Goal: Purchase product/service

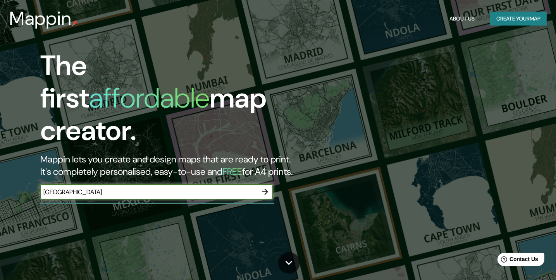
type input "[GEOGRAPHIC_DATA]"
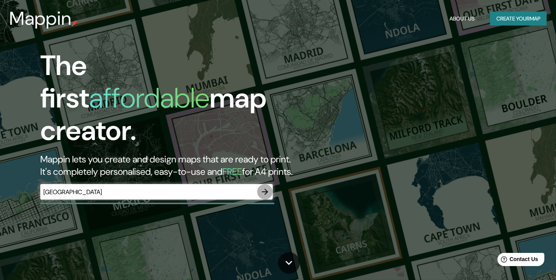
click at [266, 187] on icon "button" at bounding box center [264, 191] width 9 height 9
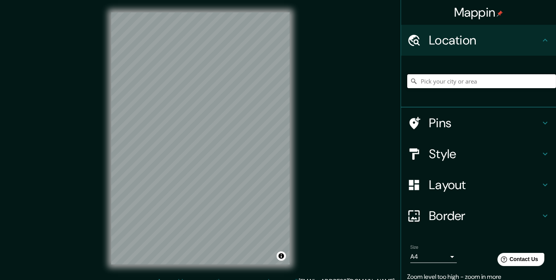
click at [466, 82] on input "Pick your city or area" at bounding box center [481, 81] width 149 height 14
click at [446, 77] on input "[GEOGRAPHIC_DATA]" at bounding box center [481, 81] width 149 height 14
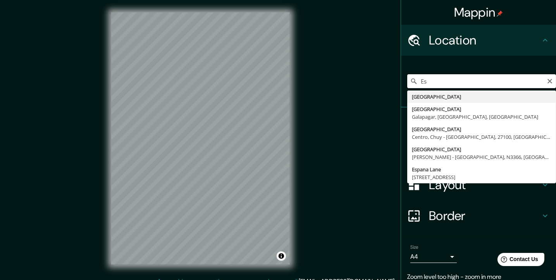
type input "E"
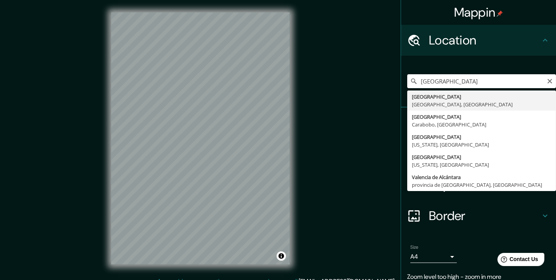
type input "[GEOGRAPHIC_DATA], [GEOGRAPHIC_DATA], [GEOGRAPHIC_DATA]"
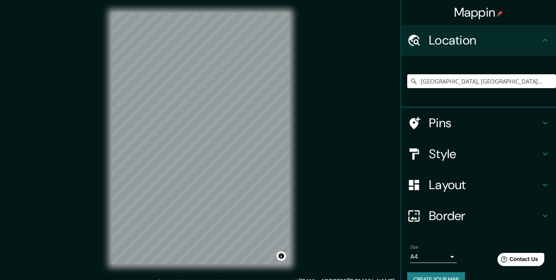
click at [541, 119] on icon at bounding box center [544, 122] width 9 height 9
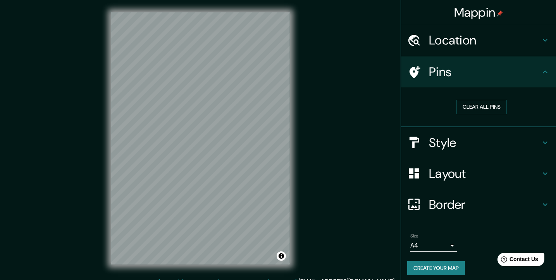
click at [540, 44] on icon at bounding box center [544, 40] width 9 height 9
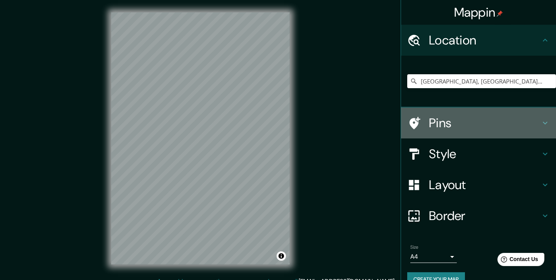
click at [526, 118] on h4 "Pins" at bounding box center [484, 122] width 111 height 15
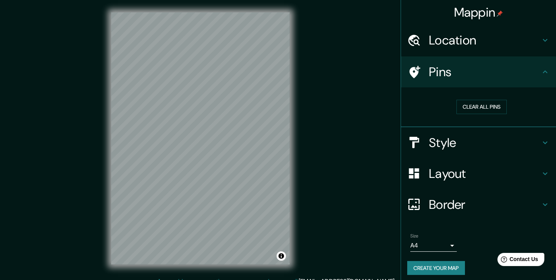
click at [429, 67] on h4 "Pins" at bounding box center [484, 71] width 111 height 15
click at [482, 107] on button "Clear all pins" at bounding box center [481, 107] width 50 height 14
click at [492, 106] on button "Clear all pins" at bounding box center [481, 107] width 50 height 14
click at [480, 146] on h4 "Style" at bounding box center [484, 142] width 111 height 15
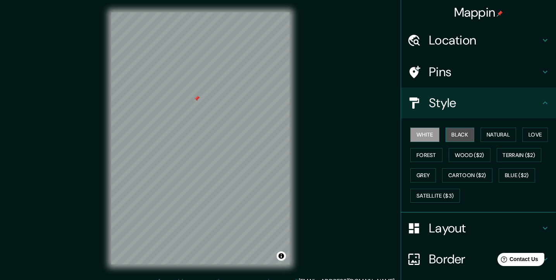
click at [458, 135] on button "Black" at bounding box center [459, 135] width 29 height 14
click at [425, 135] on button "White" at bounding box center [424, 135] width 29 height 14
click at [496, 134] on button "Natural" at bounding box center [498, 135] width 36 height 14
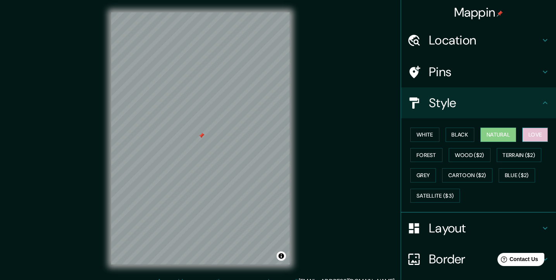
click at [534, 134] on button "Love" at bounding box center [535, 135] width 26 height 14
click at [425, 150] on button "Forest" at bounding box center [426, 155] width 32 height 14
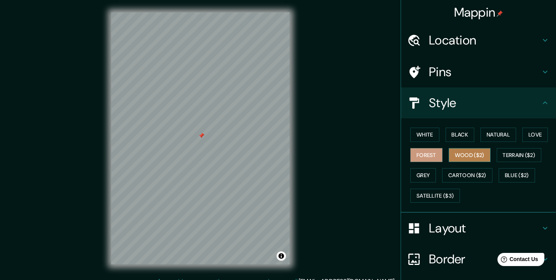
click at [461, 150] on button "Wood ($2)" at bounding box center [469, 155] width 42 height 14
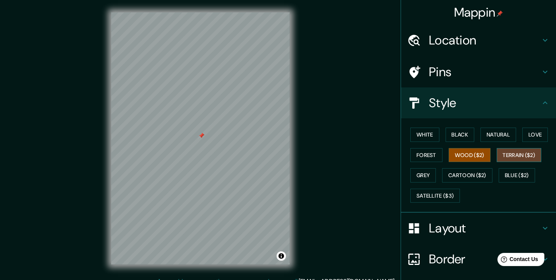
click at [535, 155] on button "Terrain ($2)" at bounding box center [518, 155] width 45 height 14
click at [424, 175] on button "Grey" at bounding box center [423, 175] width 26 height 14
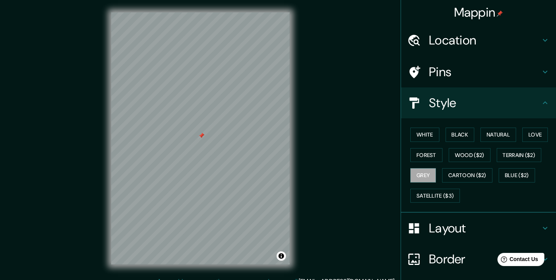
click at [489, 176] on div "White Black Natural Love Forest Wood ($2) Terrain ($2) Grey Cartoon ($2) Blue (…" at bounding box center [481, 165] width 149 height 81
click at [482, 175] on button "Cartoon ($2)" at bounding box center [467, 175] width 50 height 14
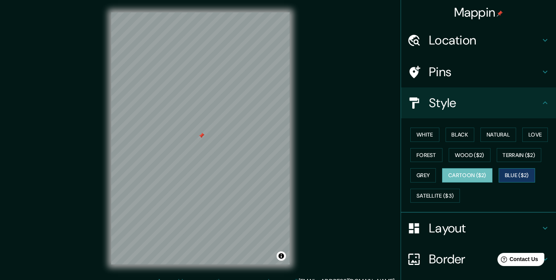
click at [518, 173] on button "Blue ($2)" at bounding box center [516, 175] width 36 height 14
click at [444, 197] on button "Satellite ($3)" at bounding box center [435, 196] width 50 height 14
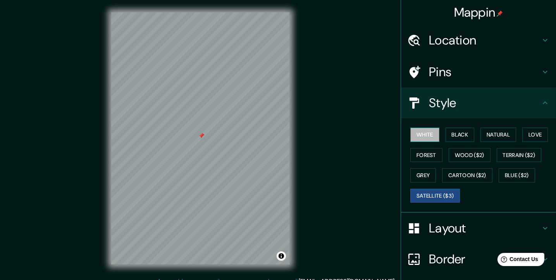
click at [420, 134] on button "White" at bounding box center [424, 135] width 29 height 14
click at [447, 132] on button "Black" at bounding box center [459, 135] width 29 height 14
drag, startPoint x: 427, startPoint y: 131, endPoint x: 400, endPoint y: 139, distance: 27.6
click at [427, 131] on button "White" at bounding box center [424, 135] width 29 height 14
click at [457, 234] on h4 "Layout" at bounding box center [484, 228] width 111 height 15
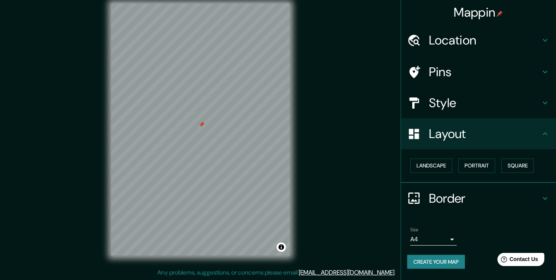
scroll to position [9, 0]
click at [434, 166] on button "Landscape" at bounding box center [431, 166] width 42 height 14
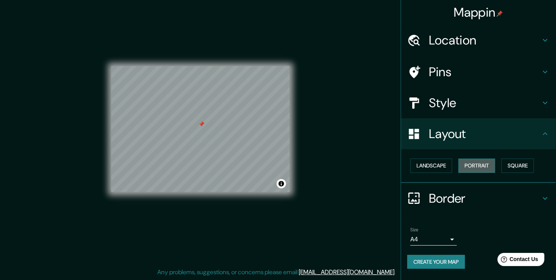
click at [477, 166] on button "Portrait" at bounding box center [476, 166] width 37 height 14
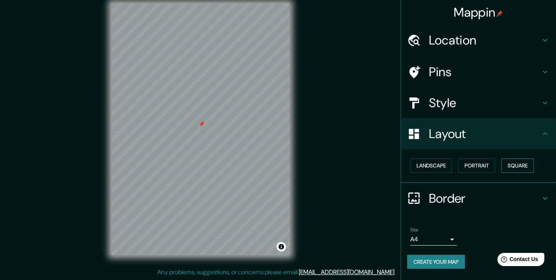
click at [523, 166] on button "Square" at bounding box center [517, 166] width 33 height 14
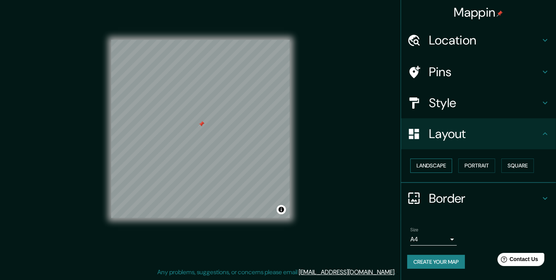
click at [440, 165] on button "Landscape" at bounding box center [431, 166] width 42 height 14
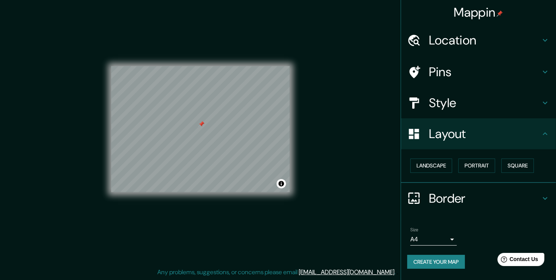
click at [462, 195] on h4 "Border" at bounding box center [484, 198] width 111 height 15
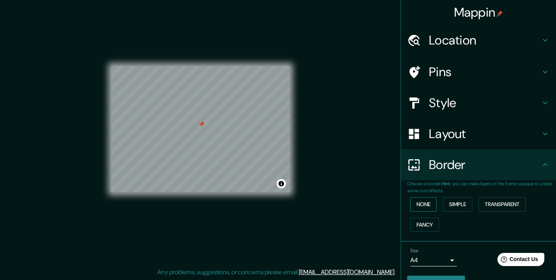
click at [416, 201] on button "None" at bounding box center [423, 204] width 26 height 14
click at [462, 204] on button "Simple" at bounding box center [456, 204] width 29 height 14
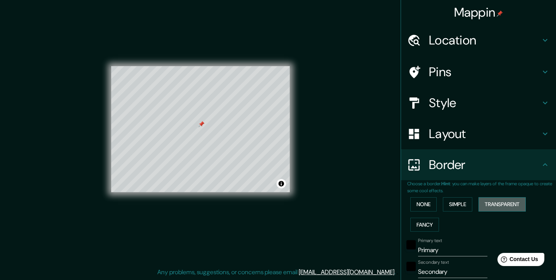
click at [506, 204] on button "Transparent" at bounding box center [501, 204] width 47 height 14
click at [427, 225] on button "Fancy" at bounding box center [424, 225] width 29 height 14
click at [429, 204] on button "None" at bounding box center [423, 204] width 26 height 14
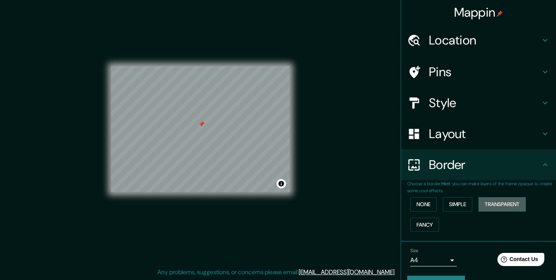
click at [508, 204] on button "Transparent" at bounding box center [501, 204] width 47 height 14
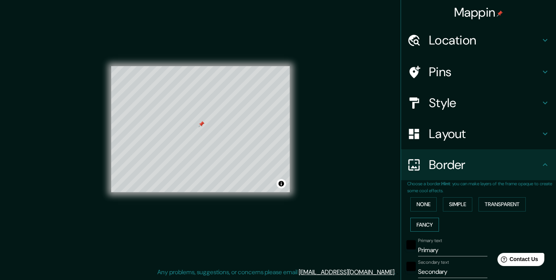
click at [426, 220] on button "Fancy" at bounding box center [424, 225] width 29 height 14
click at [424, 205] on button "None" at bounding box center [423, 204] width 26 height 14
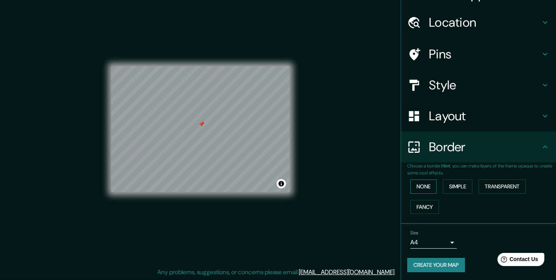
scroll to position [19, 0]
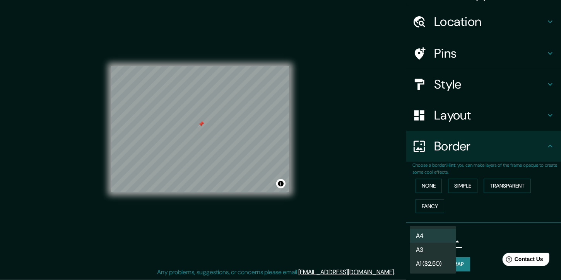
click at [420, 239] on body "Mappin Location [GEOGRAPHIC_DATA], [GEOGRAPHIC_DATA], [GEOGRAPHIC_DATA] Pins St…" at bounding box center [280, 131] width 561 height 280
click at [428, 235] on li "A4" at bounding box center [433, 236] width 46 height 14
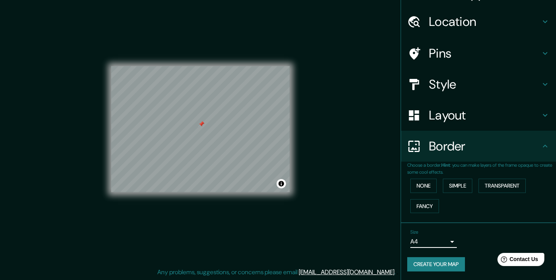
click at [499, 53] on h4 "Pins" at bounding box center [484, 53] width 111 height 15
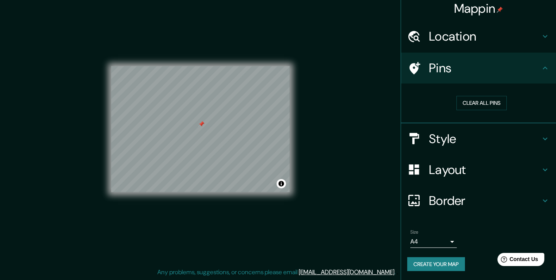
scroll to position [3, 0]
click at [476, 106] on button "Clear all pins" at bounding box center [481, 103] width 50 height 14
click at [425, 254] on div "Size A4 single Create your map" at bounding box center [478, 252] width 142 height 51
click at [436, 261] on button "Create your map" at bounding box center [436, 265] width 58 height 14
click at [448, 261] on button "Create your map" at bounding box center [436, 265] width 58 height 14
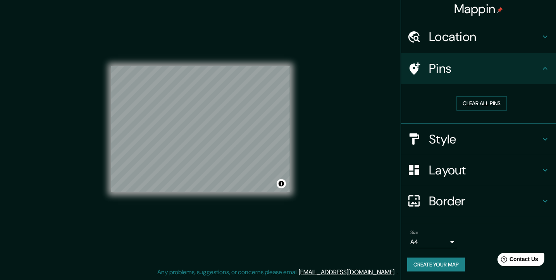
click at [542, 66] on icon at bounding box center [544, 68] width 9 height 9
click at [541, 63] on div "Pins" at bounding box center [478, 68] width 155 height 31
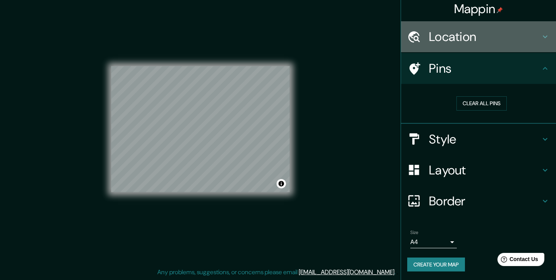
click at [540, 41] on icon at bounding box center [544, 36] width 9 height 9
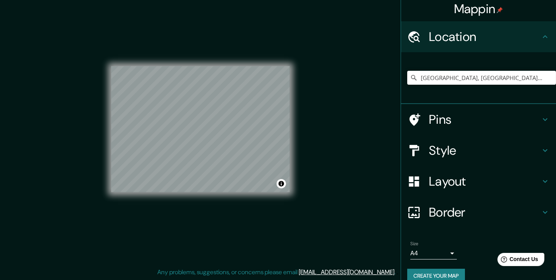
click at [540, 36] on icon at bounding box center [544, 36] width 9 height 9
click at [441, 271] on button "Create your map" at bounding box center [436, 276] width 58 height 14
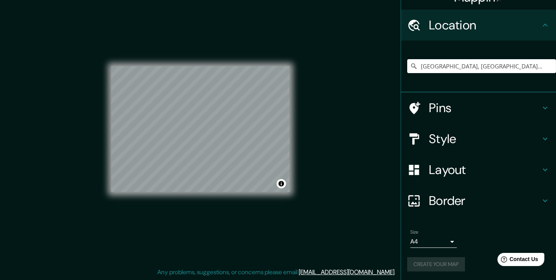
scroll to position [15, 0]
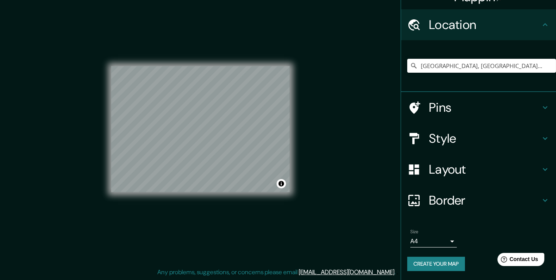
click at [307, 31] on div "Mappin Location [GEOGRAPHIC_DATA], [GEOGRAPHIC_DATA], [GEOGRAPHIC_DATA] Pins St…" at bounding box center [278, 136] width 556 height 290
